Goal: Entertainment & Leisure: Consume media (video, audio)

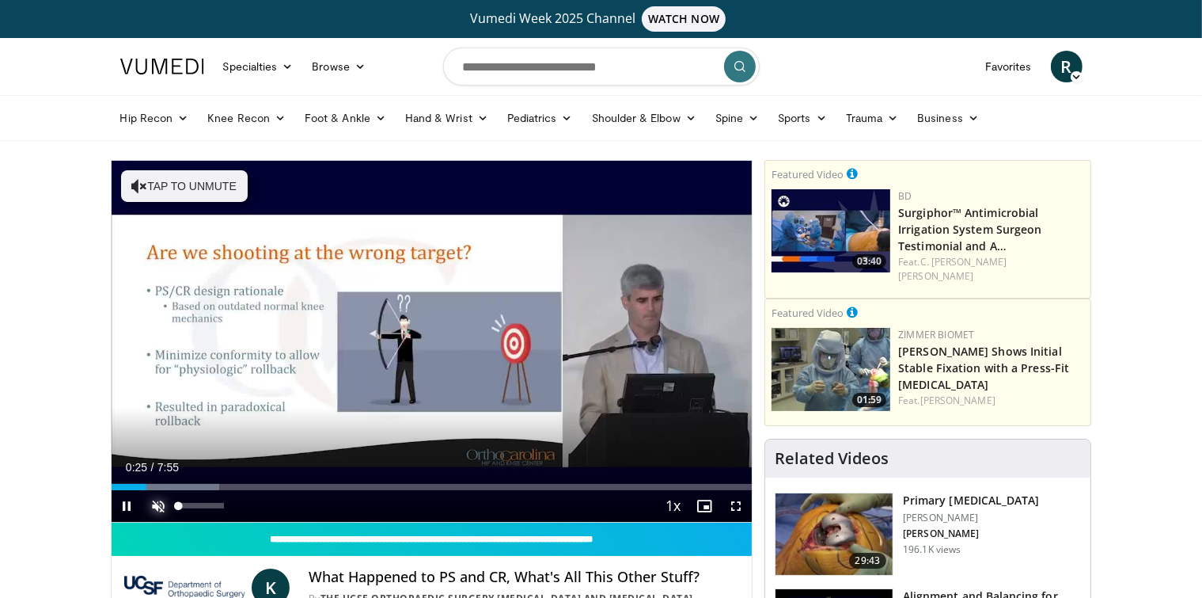
click at [154, 500] on span "Video Player" at bounding box center [159, 506] width 32 height 32
drag, startPoint x: 731, startPoint y: 503, endPoint x: 731, endPoint y: 560, distance: 56.2
click at [731, 503] on span "Video Player" at bounding box center [736, 506] width 32 height 32
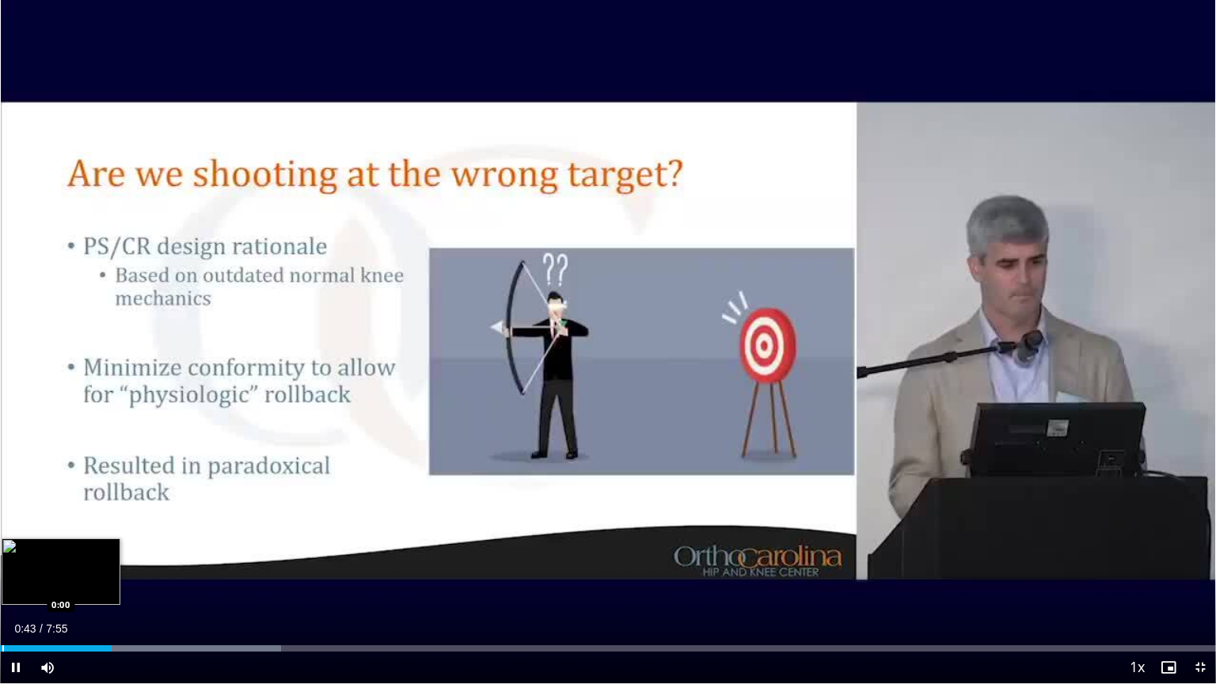
click at [2, 597] on div "Progress Bar" at bounding box center [3, 648] width 2 height 6
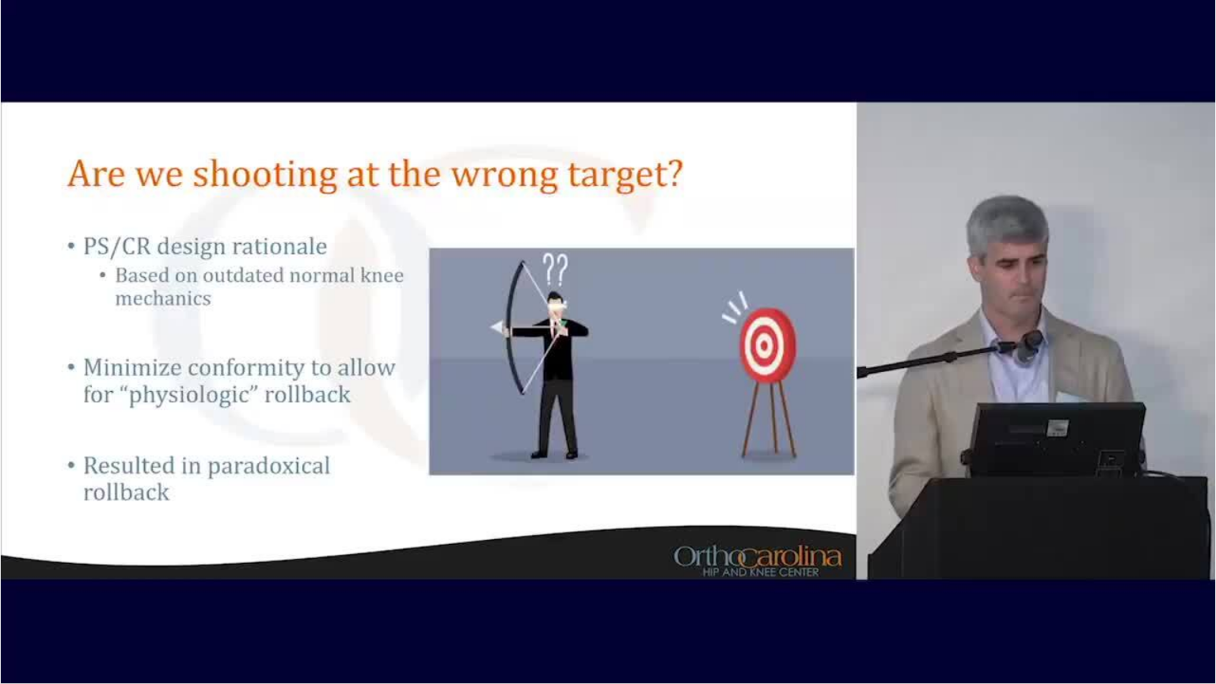
click at [2, 597] on div "10 seconds Tap to unmute" at bounding box center [608, 341] width 1216 height 683
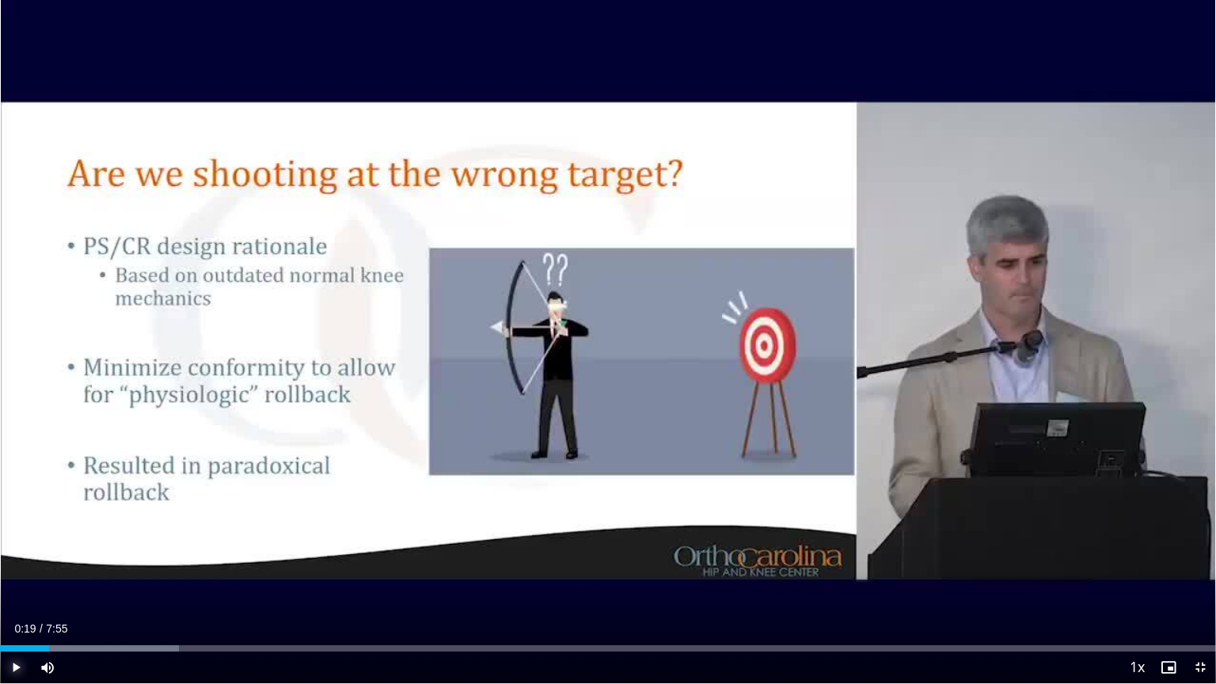
click at [16, 597] on span "Video Player" at bounding box center [16, 667] width 32 height 32
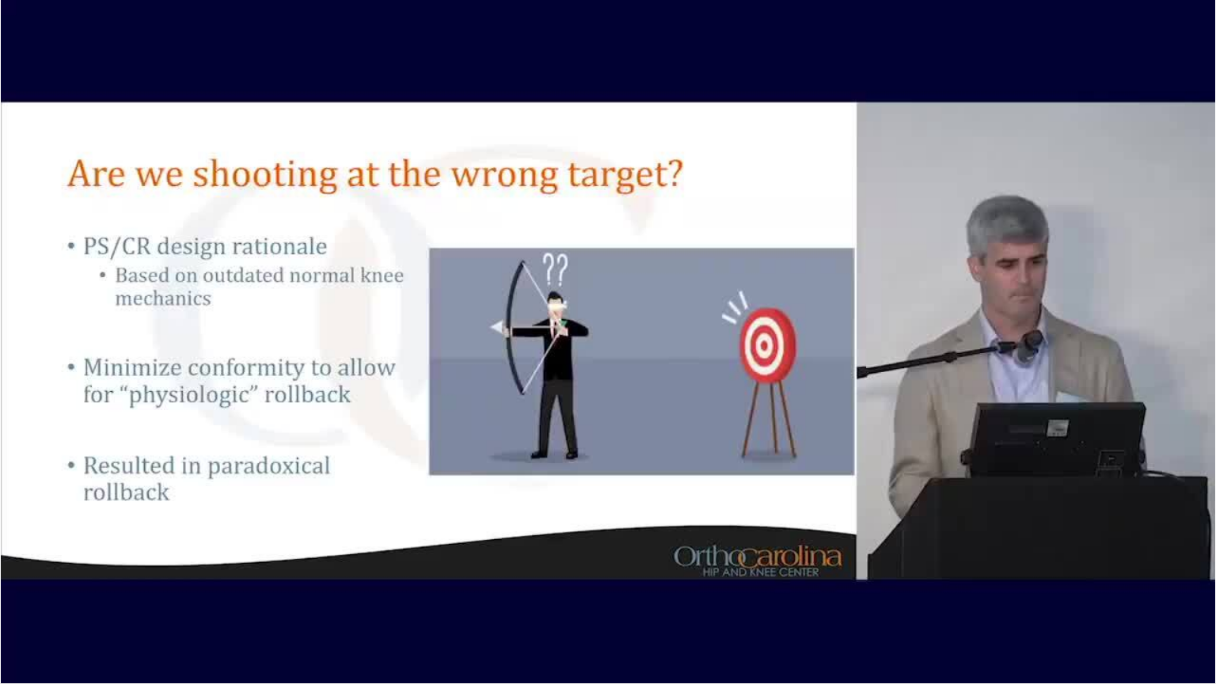
click at [13, 597] on div "10 seconds Tap to unmute" at bounding box center [608, 341] width 1216 height 683
